Goal: Find contact information: Find contact information

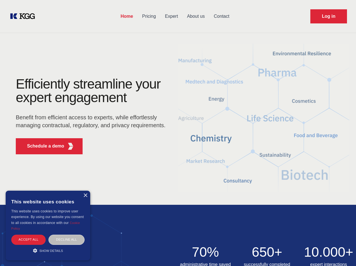
click at [178, 133] on div "Efficiently streamline your expert engagement Benefit from efficient access to …" at bounding box center [92, 117] width 171 height 81
click at [42, 146] on p "Schedule a demo" at bounding box center [45, 146] width 37 height 7
click at [85, 195] on div "× This website uses cookies This website uses cookies to improve user experienc…" at bounding box center [48, 226] width 85 height 70
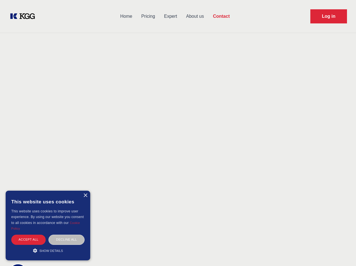
click at [28, 239] on div "Accept all" at bounding box center [28, 239] width 34 height 10
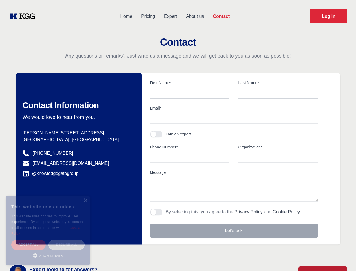
click at [67, 239] on div "Decline all" at bounding box center [66, 244] width 36 height 10
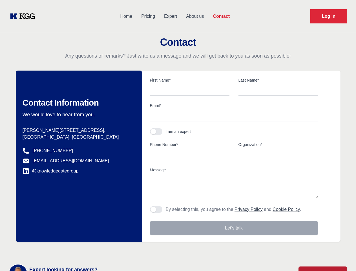
click at [48, 250] on main "Contact Any questions or remarks? Just write us a message and we will get back …" at bounding box center [178, 146] width 356 height 293
